Goal: Information Seeking & Learning: Check status

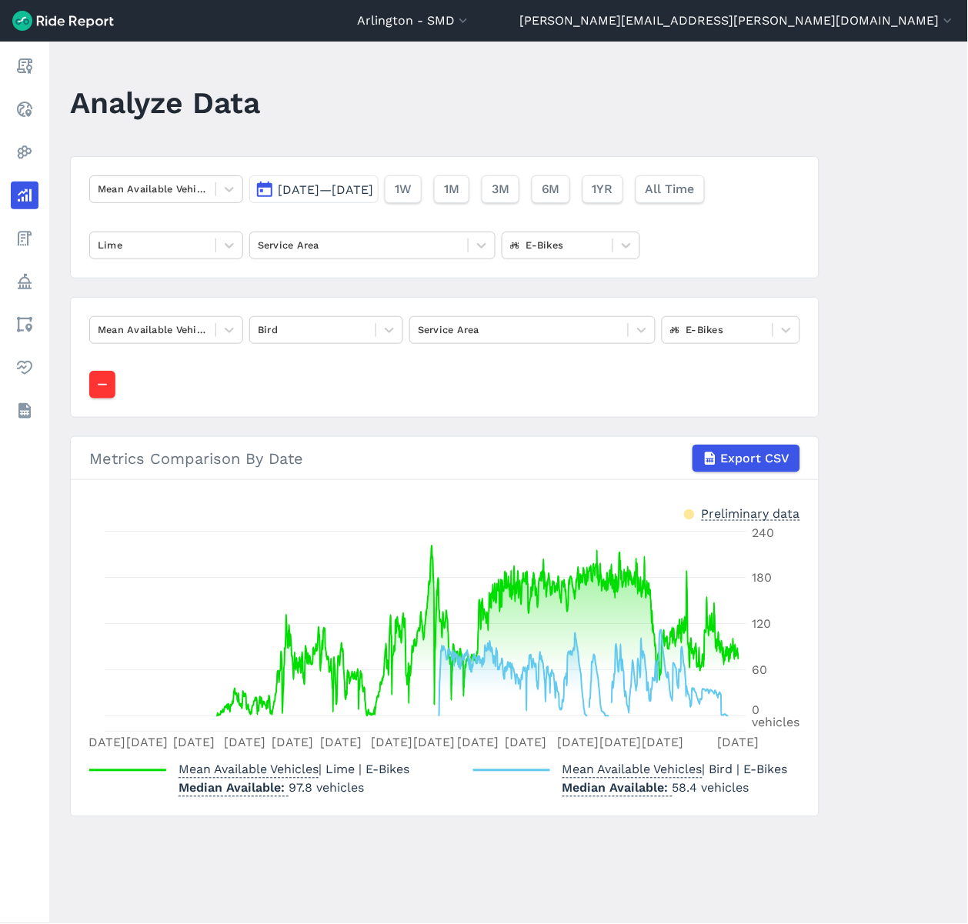
drag, startPoint x: 409, startPoint y: 2, endPoint x: 559, endPoint y: 47, distance: 156.5
click at [559, 47] on main "Analyze Data Mean Available Vehicles [DATE]—[DATE] 1W 1M 3M 6M 1YR All Time Lim…" at bounding box center [508, 483] width 918 height 882
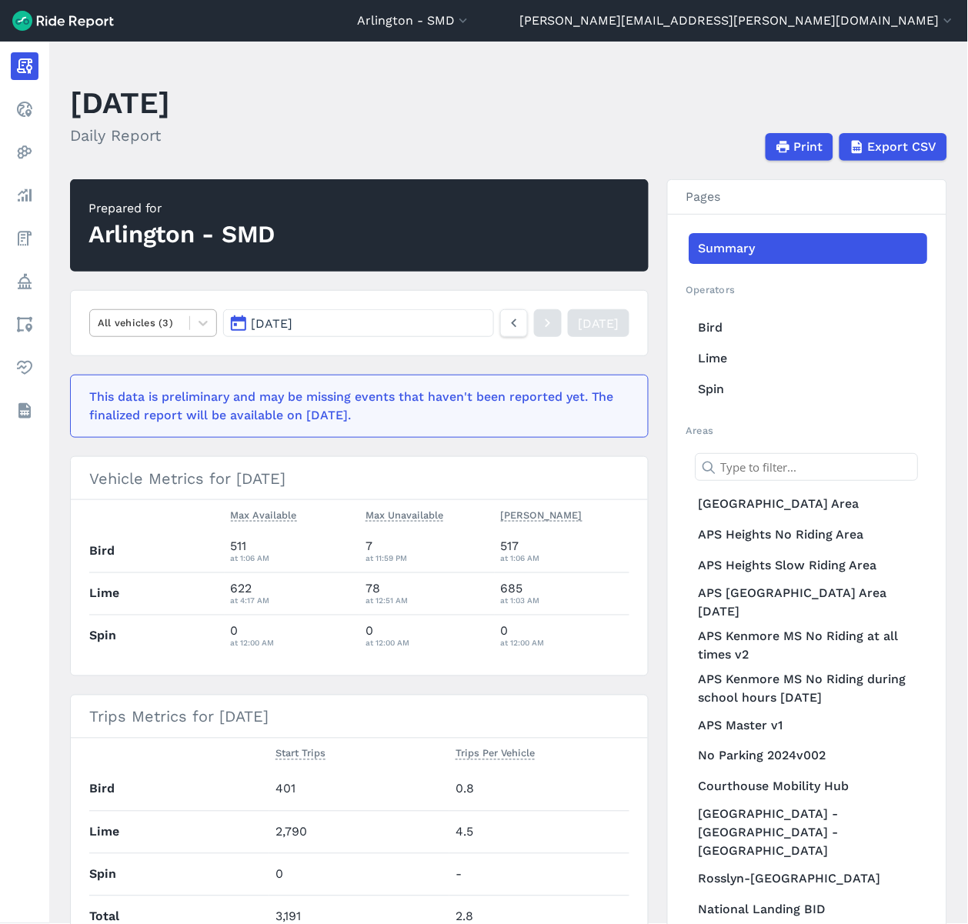
click at [178, 327] on div at bounding box center [140, 323] width 84 height 18
click at [274, 316] on span "[DATE]" at bounding box center [273, 323] width 42 height 15
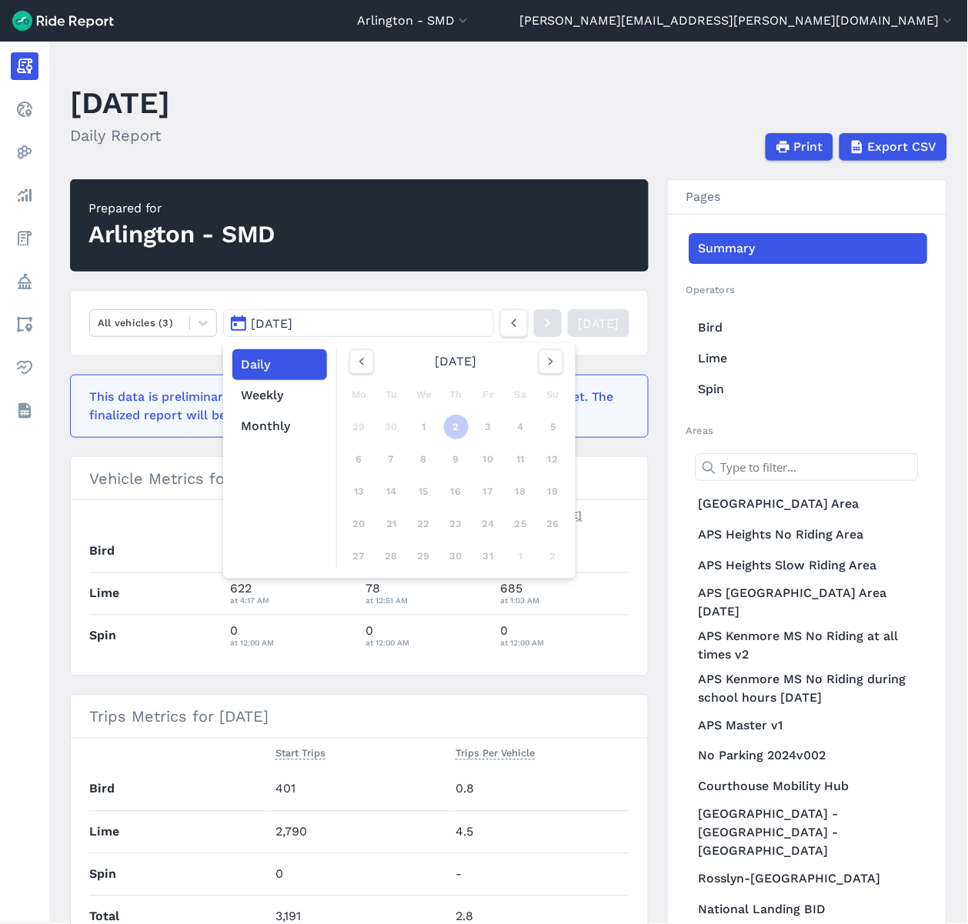
click at [274, 319] on span "[DATE]" at bounding box center [273, 323] width 42 height 15
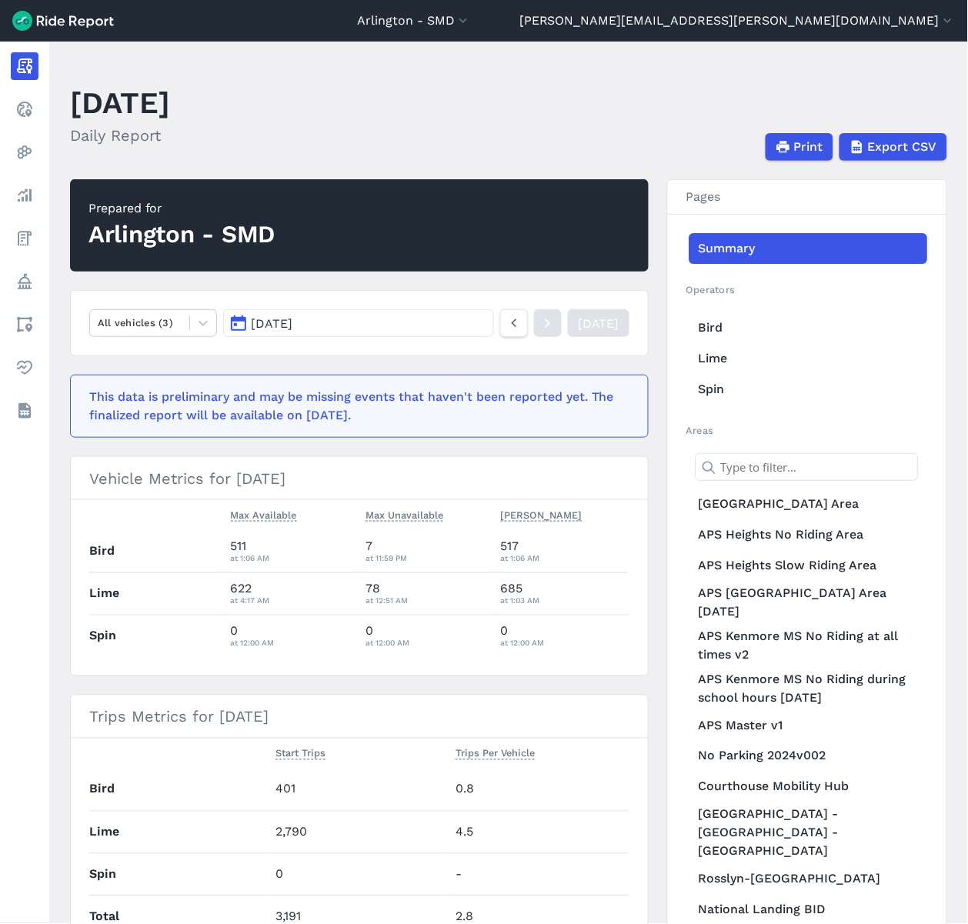
click at [274, 319] on span "[DATE]" at bounding box center [273, 323] width 42 height 15
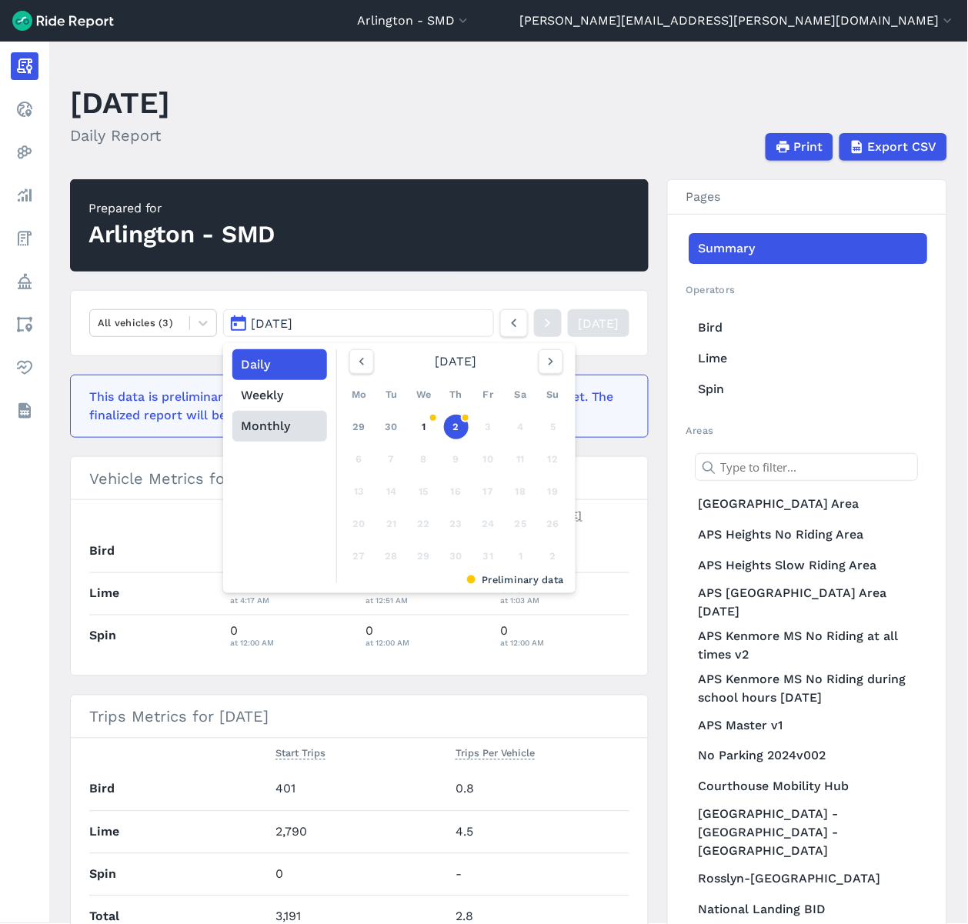
click at [285, 432] on button "Monthly" at bounding box center [279, 426] width 95 height 31
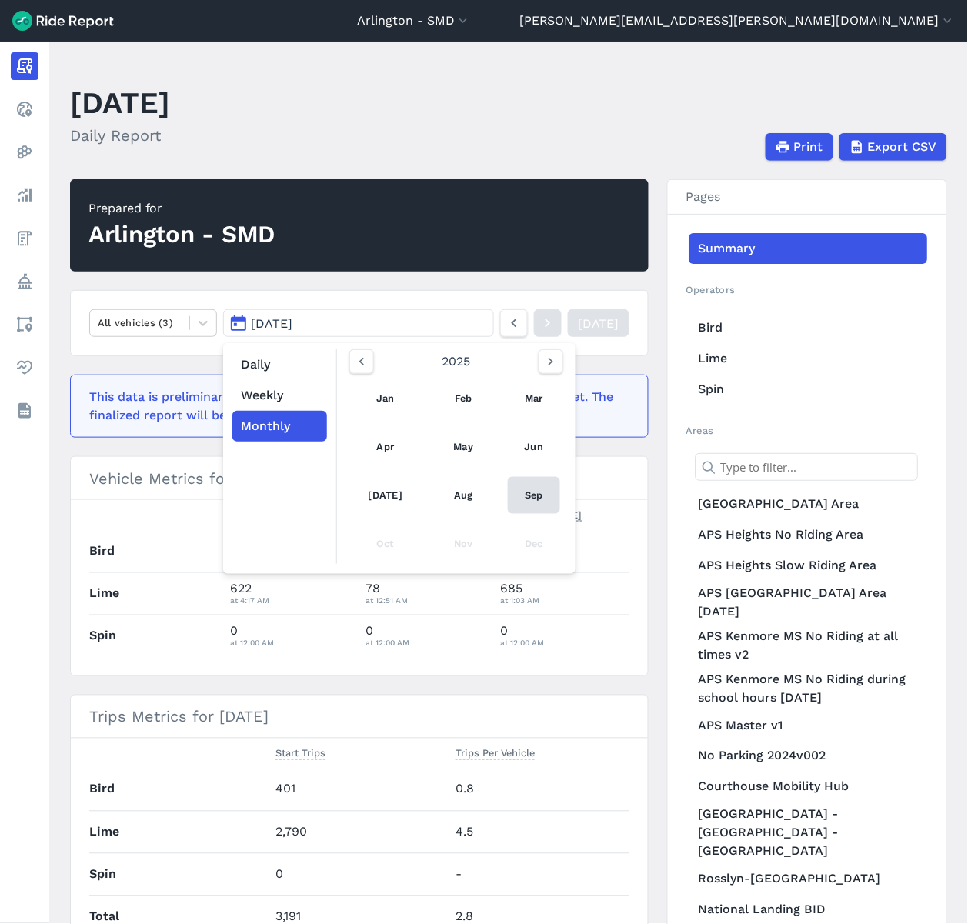
click at [542, 502] on link "Sep" at bounding box center [534, 495] width 52 height 37
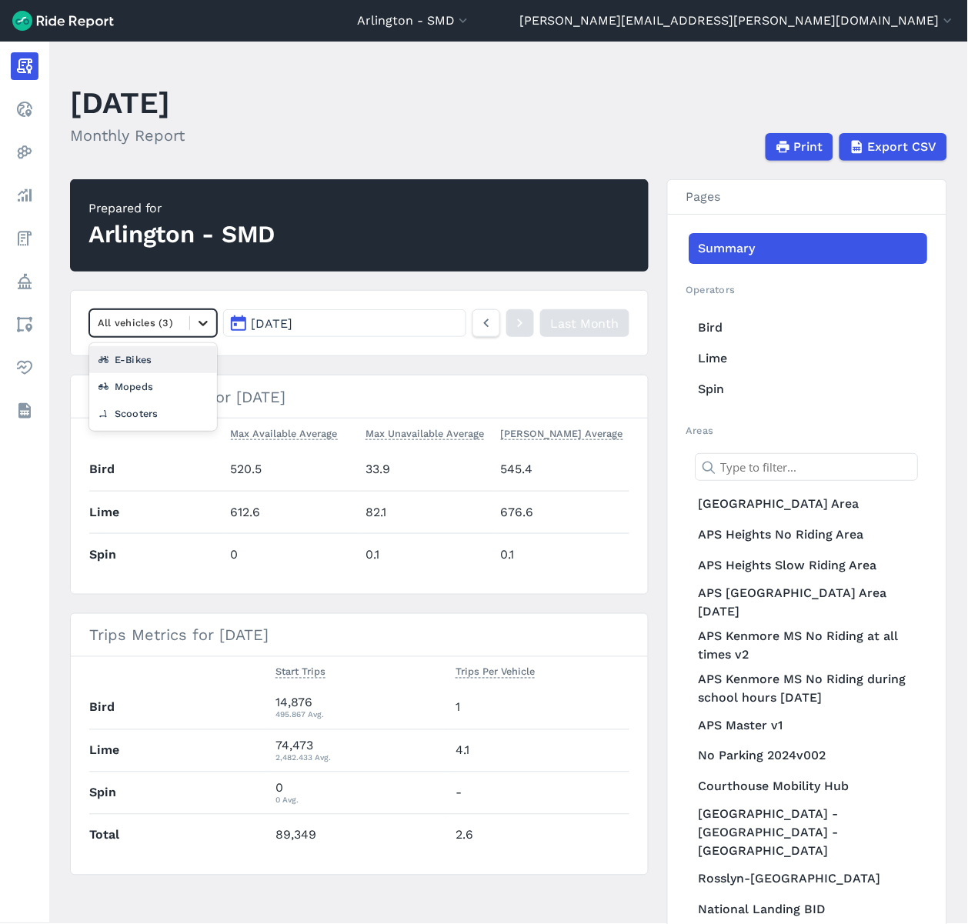
click at [200, 321] on icon at bounding box center [202, 322] width 15 height 15
click at [177, 358] on div "E-Bikes" at bounding box center [153, 359] width 128 height 27
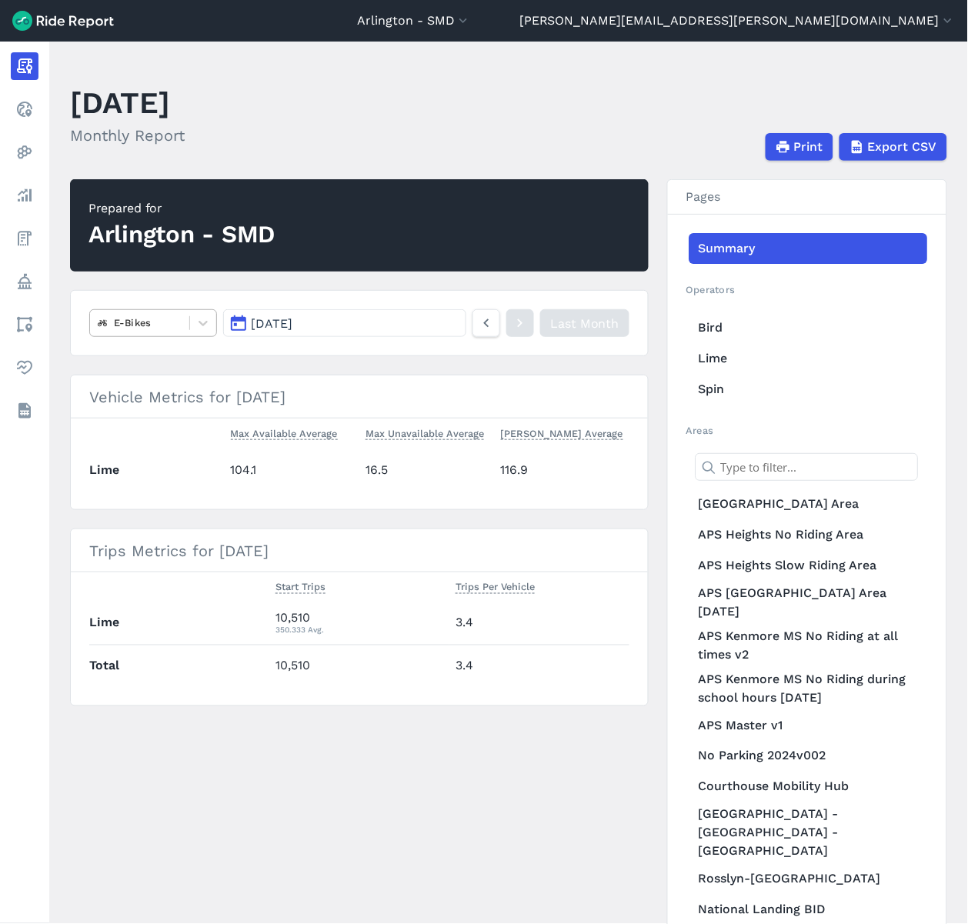
click at [186, 321] on div "E-Bikes" at bounding box center [139, 323] width 99 height 24
click at [151, 416] on div "Scooters" at bounding box center [153, 413] width 128 height 27
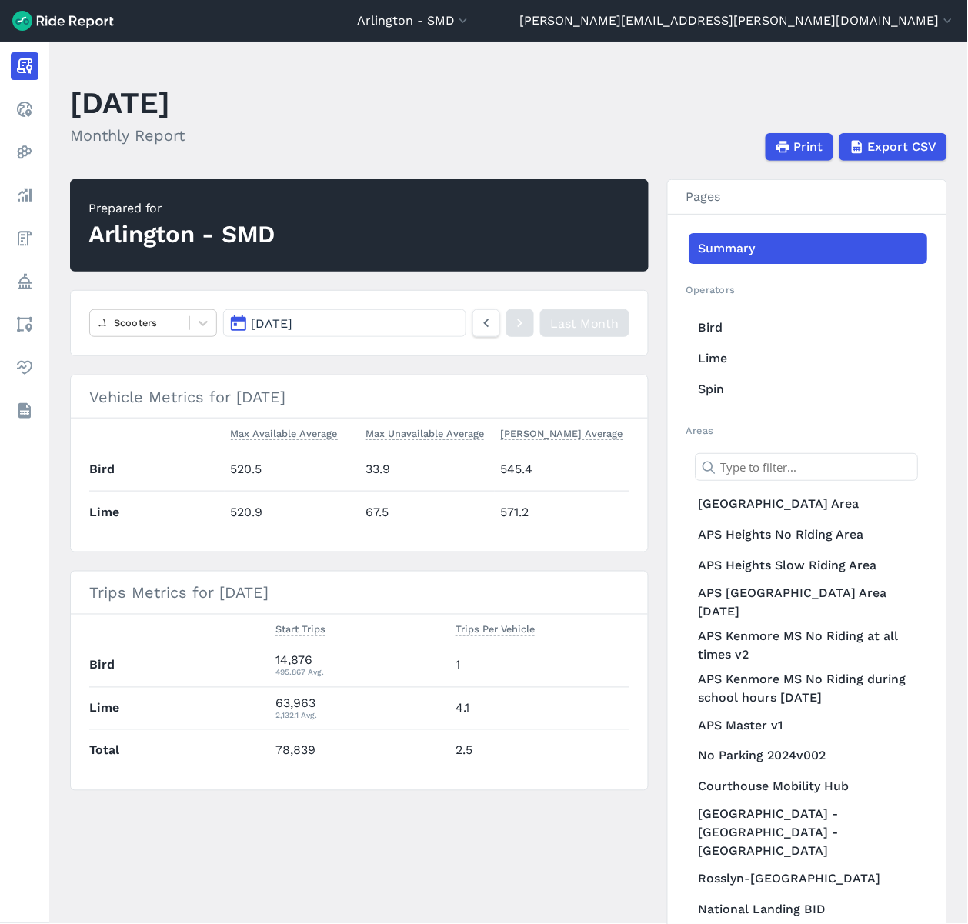
click at [282, 325] on span "[DATE]" at bounding box center [273, 323] width 42 height 15
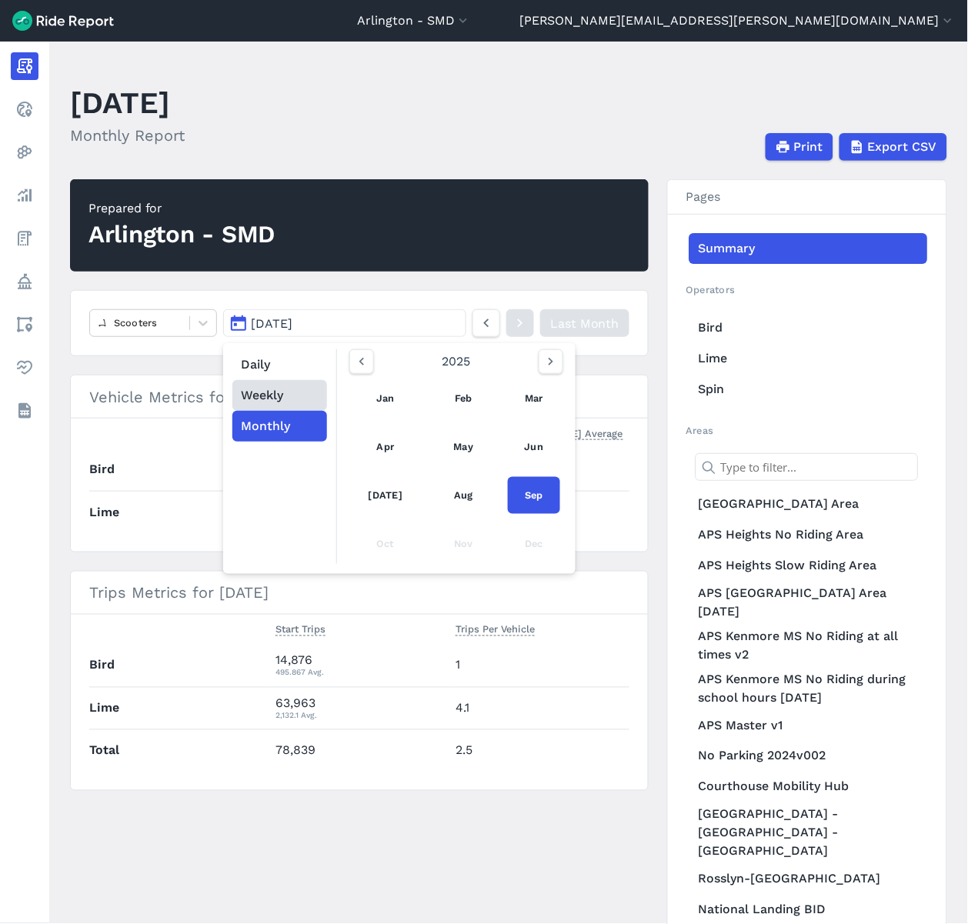
click at [282, 395] on button "Weekly" at bounding box center [279, 395] width 95 height 31
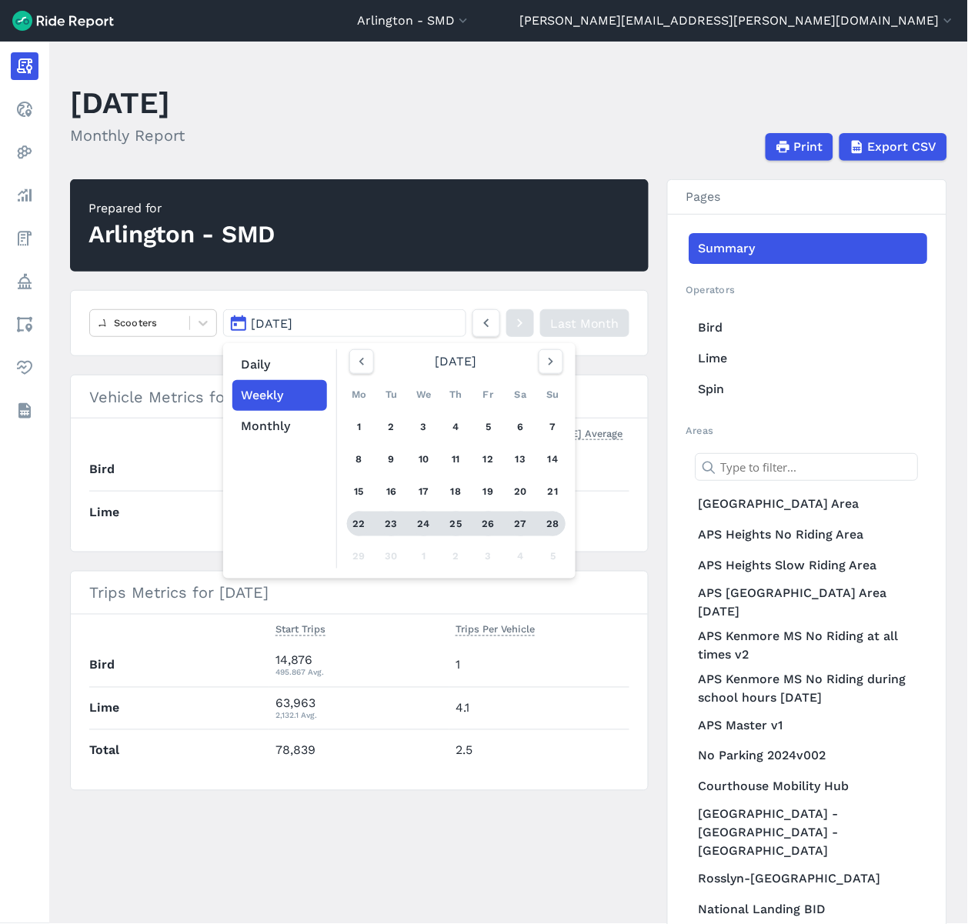
click at [412, 522] on div "24" at bounding box center [424, 524] width 25 height 25
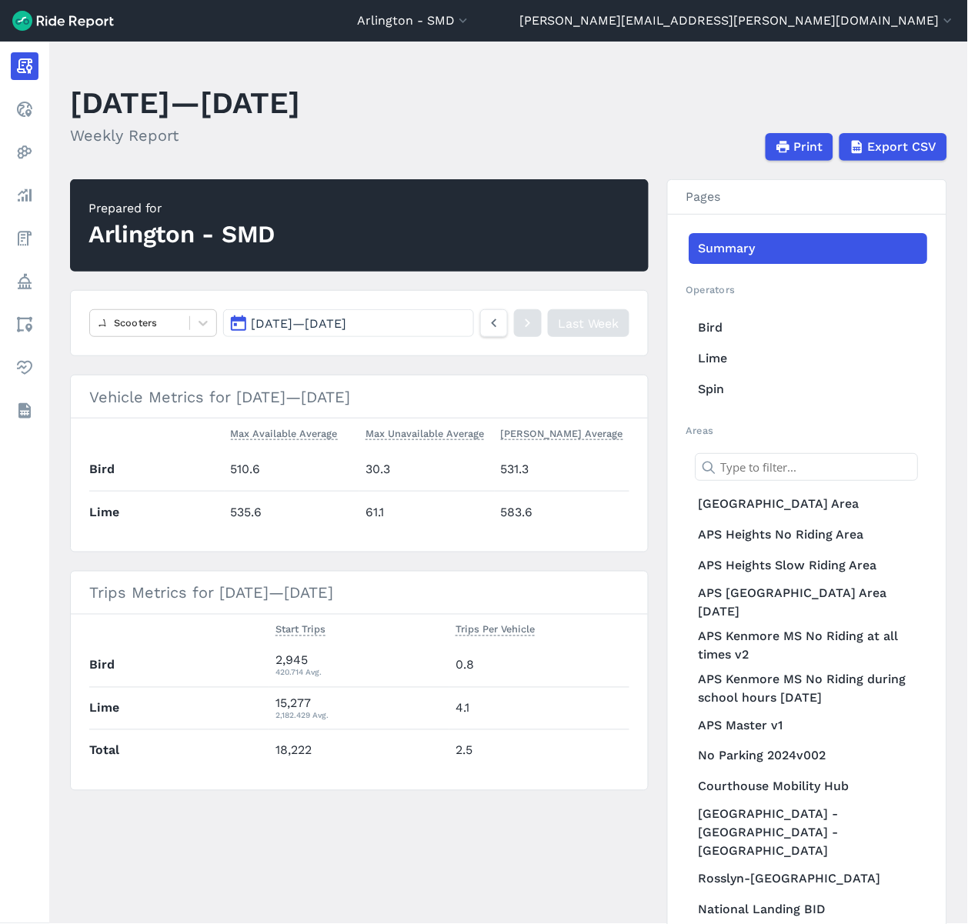
click at [295, 315] on button "[DATE] — [DATE]" at bounding box center [348, 323] width 251 height 28
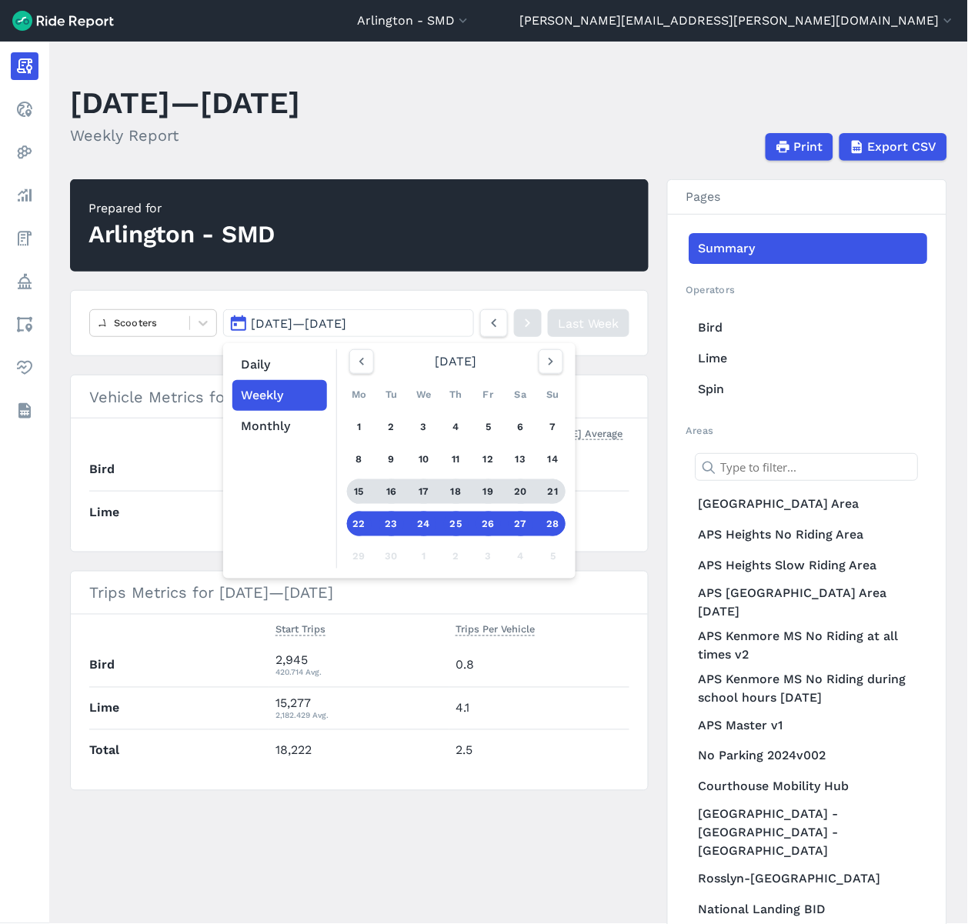
click at [357, 496] on div "15" at bounding box center [359, 491] width 25 height 25
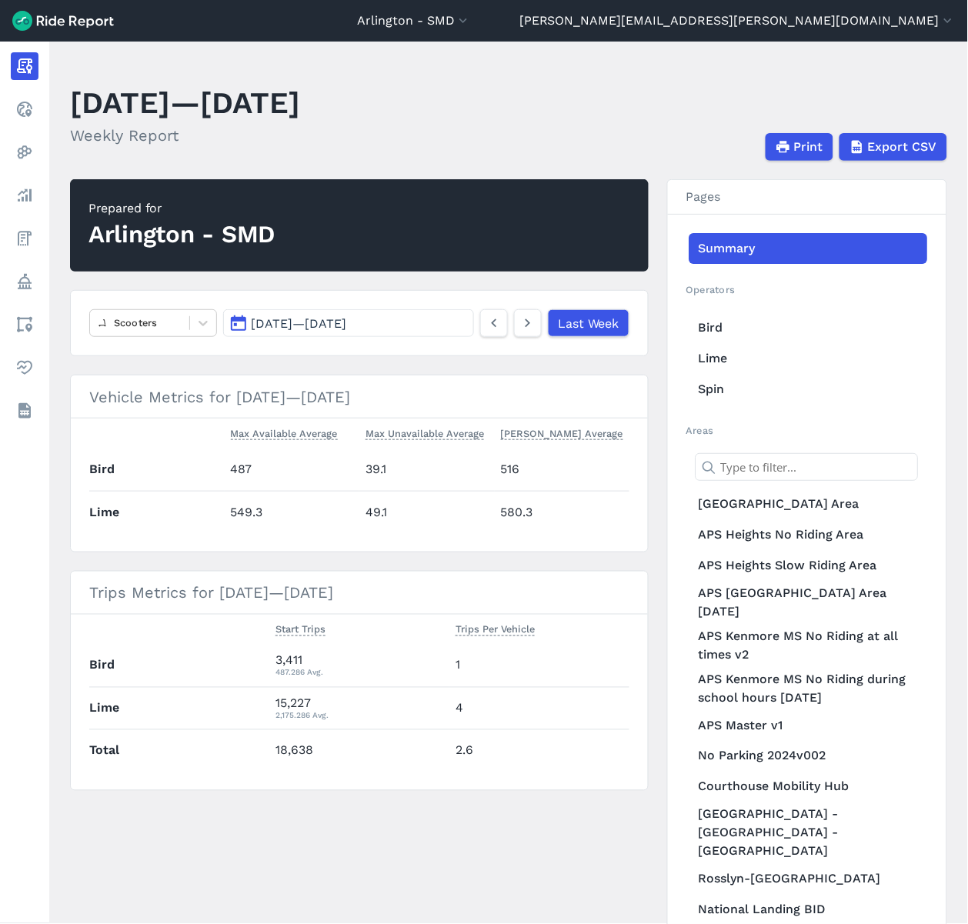
click at [347, 320] on span "[DATE] — [DATE]" at bounding box center [299, 323] width 95 height 15
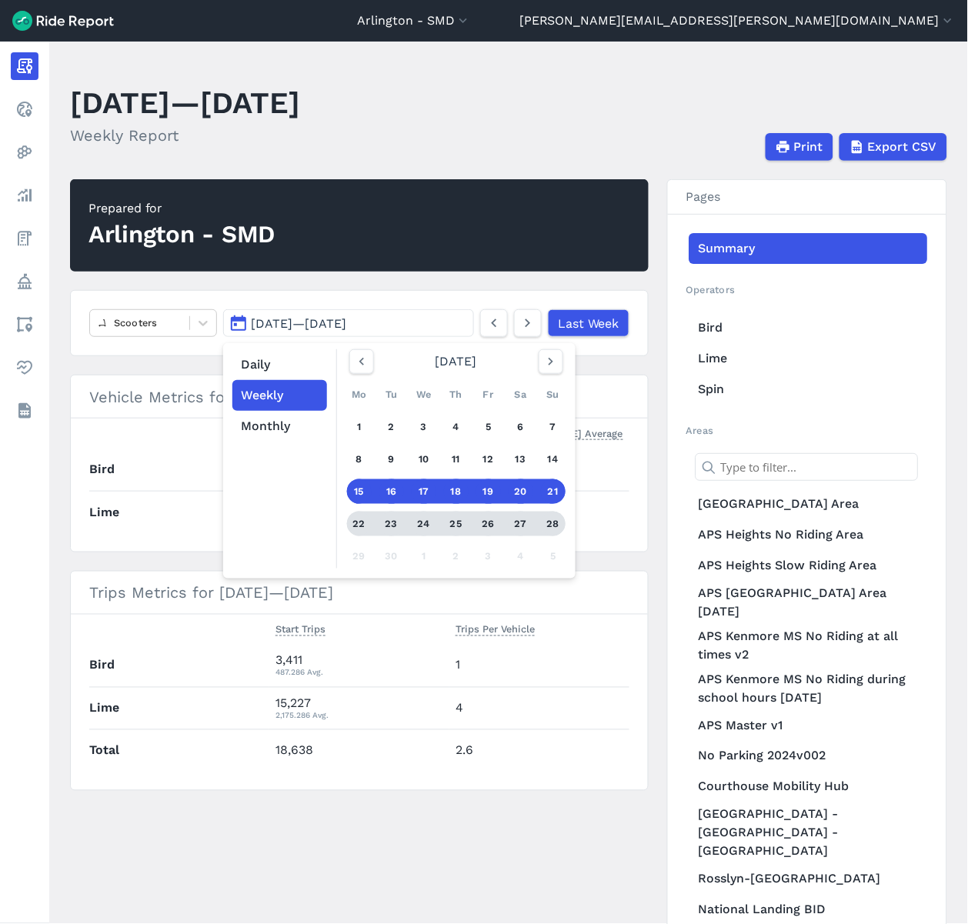
click at [389, 518] on div "23" at bounding box center [391, 524] width 25 height 25
